Goal: Information Seeking & Learning: Understand process/instructions

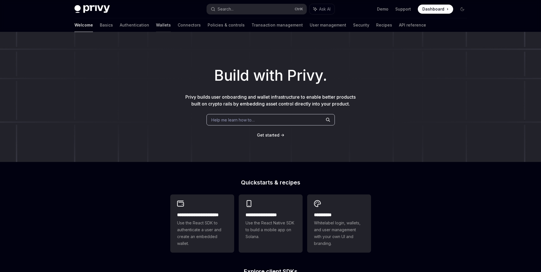
click at [156, 22] on link "Wallets" at bounding box center [163, 25] width 15 height 14
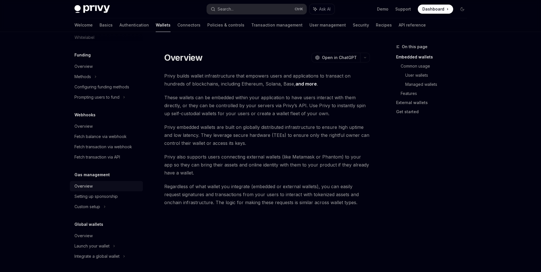
scroll to position [218, 0]
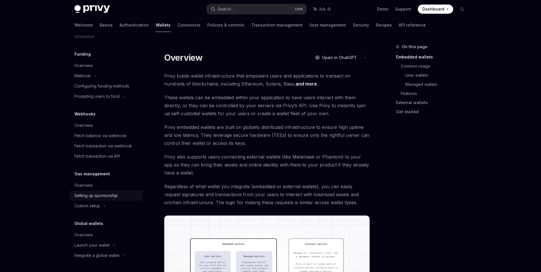
click at [87, 194] on div "Setting up sponsorship" at bounding box center [95, 195] width 43 height 7
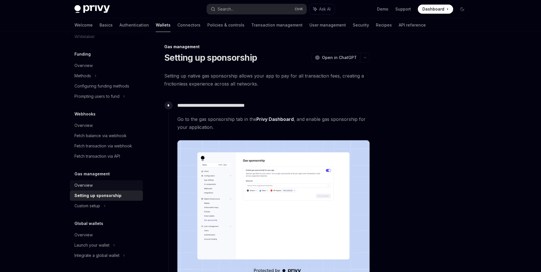
click at [90, 183] on div "Overview" at bounding box center [83, 185] width 18 height 7
type textarea "*"
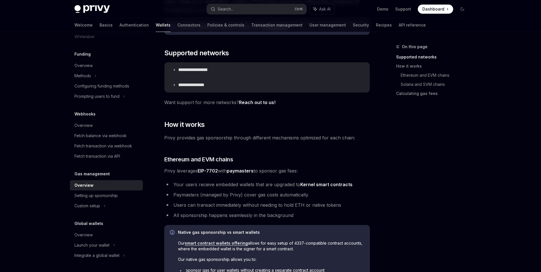
scroll to position [142, 0]
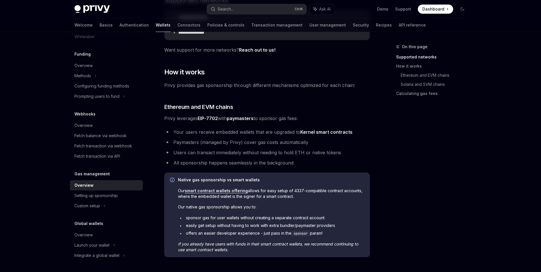
click at [331, 138] on li "Paymasters (managed by Privy) cover gas costs automatically" at bounding box center [266, 142] width 205 height 8
click at [379, 193] on div "**********" at bounding box center [270, 207] width 401 height 637
drag, startPoint x: 379, startPoint y: 193, endPoint x: 369, endPoint y: 207, distance: 16.6
click at [369, 207] on div "Native gas sponsorship vs smart wallets Our smart contract wallets offering all…" at bounding box center [266, 214] width 205 height 85
